Goal: Information Seeking & Learning: Check status

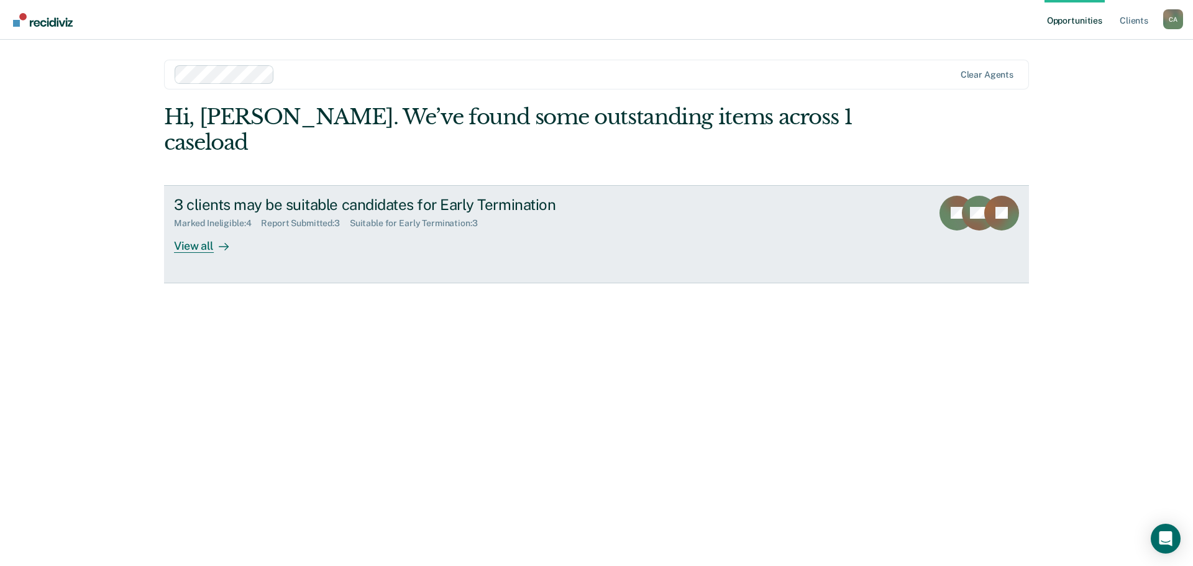
click at [196, 249] on div "View all" at bounding box center [209, 241] width 70 height 24
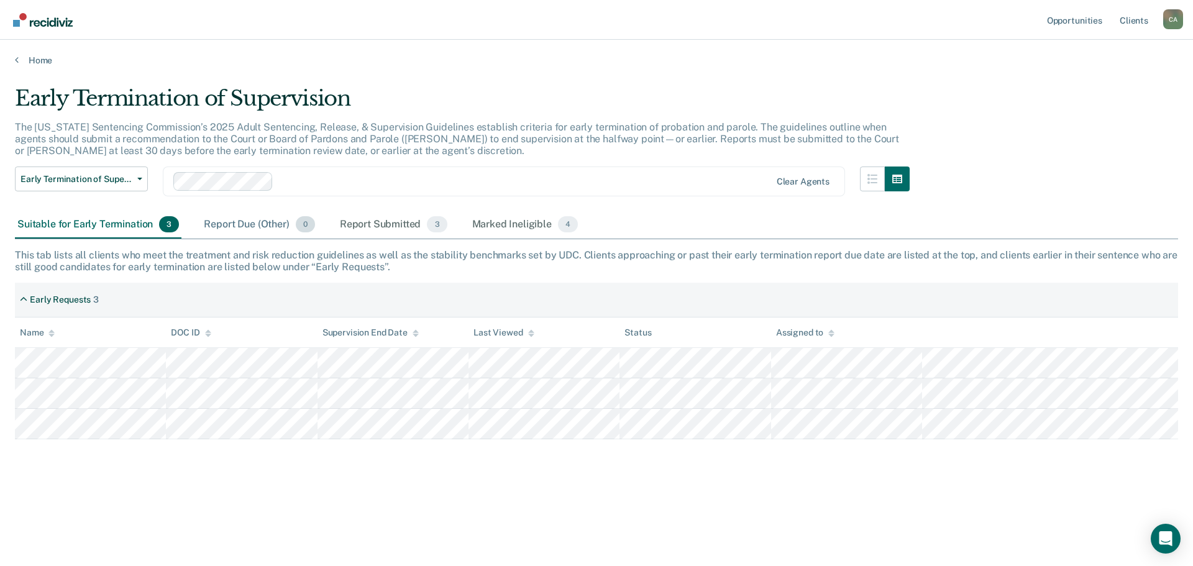
click at [257, 224] on div "Report Due (Other) 0" at bounding box center [259, 224] width 116 height 27
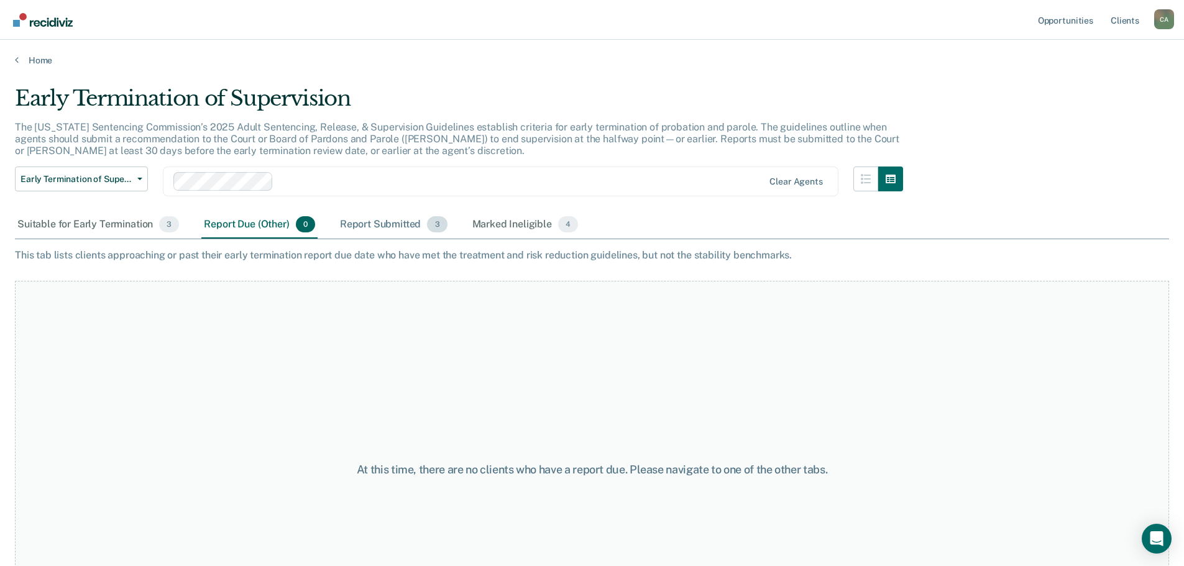
click at [370, 221] on div "Report Submitted 3" at bounding box center [393, 224] width 112 height 27
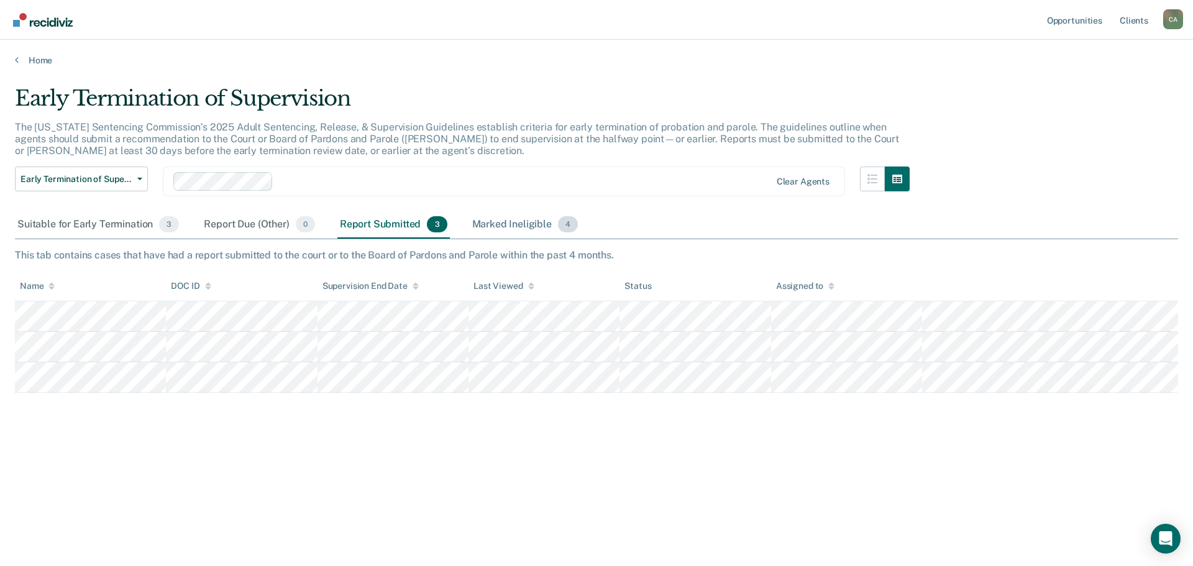
click at [496, 218] on div "Marked Ineligible 4" at bounding box center [525, 224] width 111 height 27
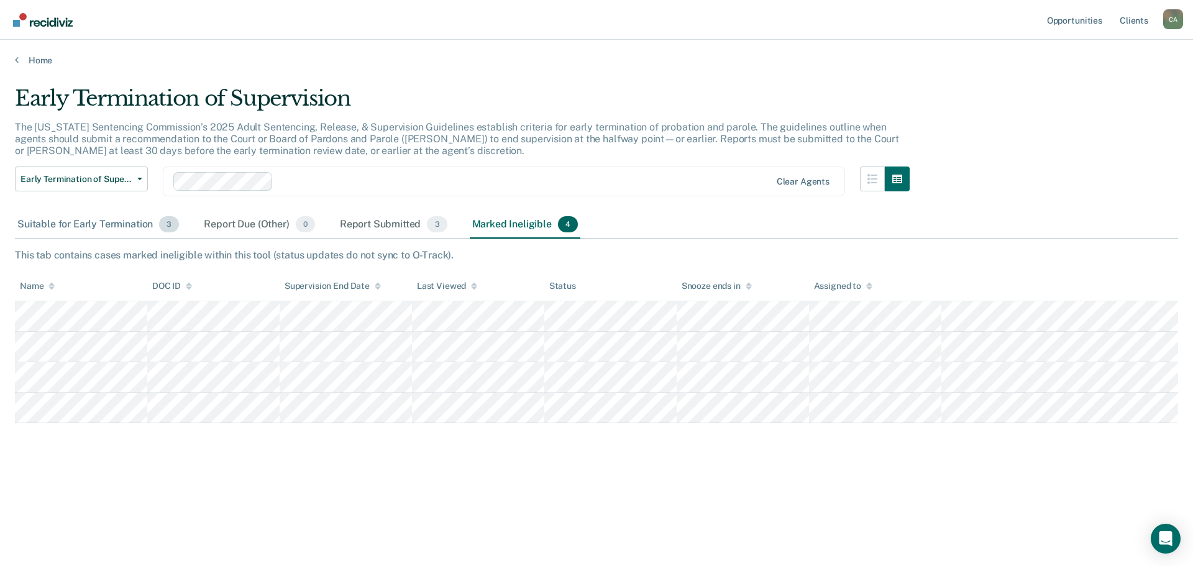
click at [95, 221] on div "Suitable for Early Termination 3" at bounding box center [98, 224] width 167 height 27
